Goal: Navigation & Orientation: Go to known website

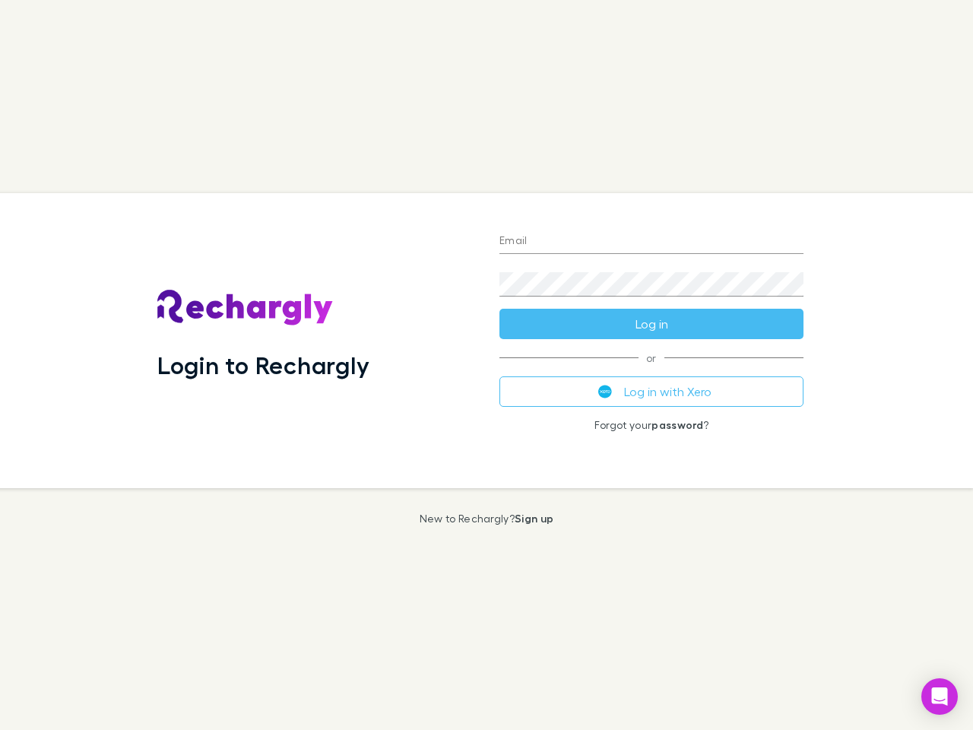
click at [486, 365] on div "Login to Rechargly" at bounding box center [316, 340] width 342 height 295
click at [651, 242] on input "Email" at bounding box center [651, 241] width 304 height 24
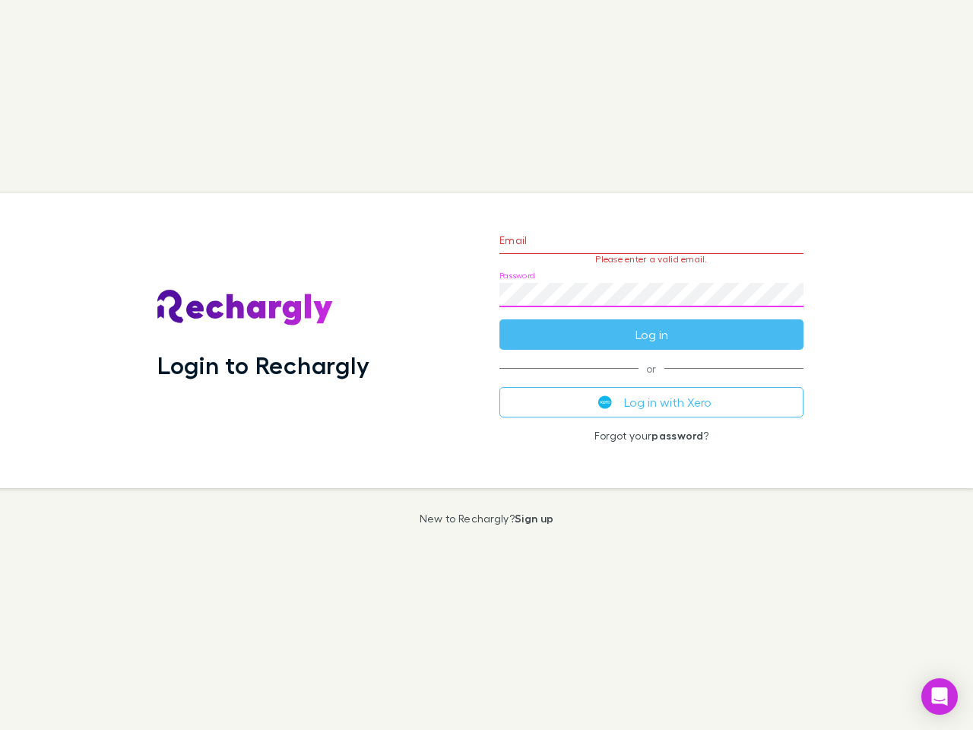
click at [651, 324] on form "Email Please enter a valid email. Password Log in" at bounding box center [651, 283] width 304 height 132
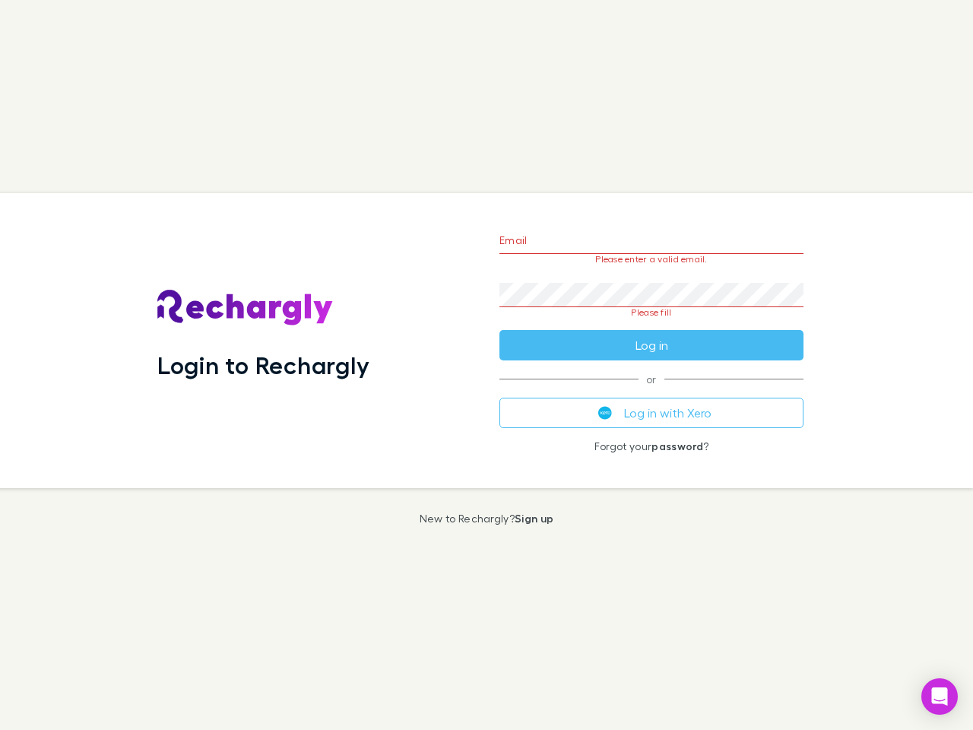
click at [651, 391] on div "Email Please enter a valid email. Password Please fill Log in or Log in with Xe…" at bounding box center [651, 340] width 328 height 295
click at [939, 696] on icon "Open Intercom Messenger" at bounding box center [940, 696] width 16 height 18
